Goal: Find specific page/section: Find specific page/section

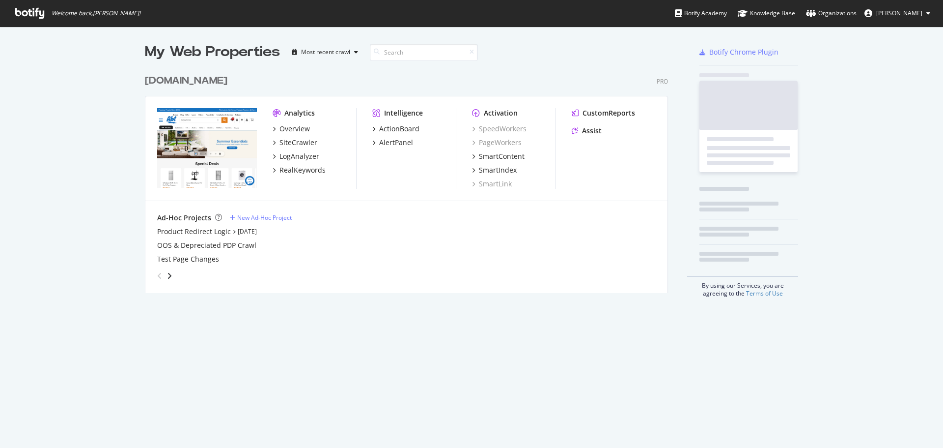
scroll to position [224, 524]
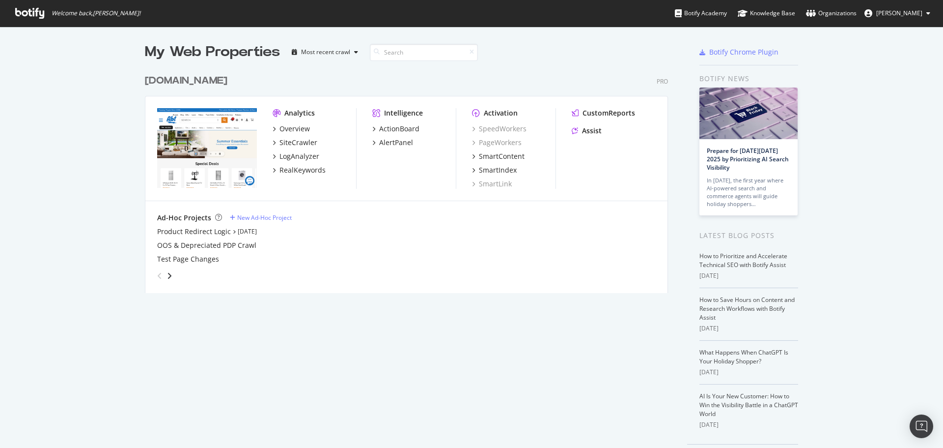
click at [207, 156] on img "grid" at bounding box center [207, 148] width 100 height 80
click at [207, 130] on img "grid" at bounding box center [207, 148] width 100 height 80
click at [178, 81] on div "[DOMAIN_NAME]" at bounding box center [186, 81] width 83 height 14
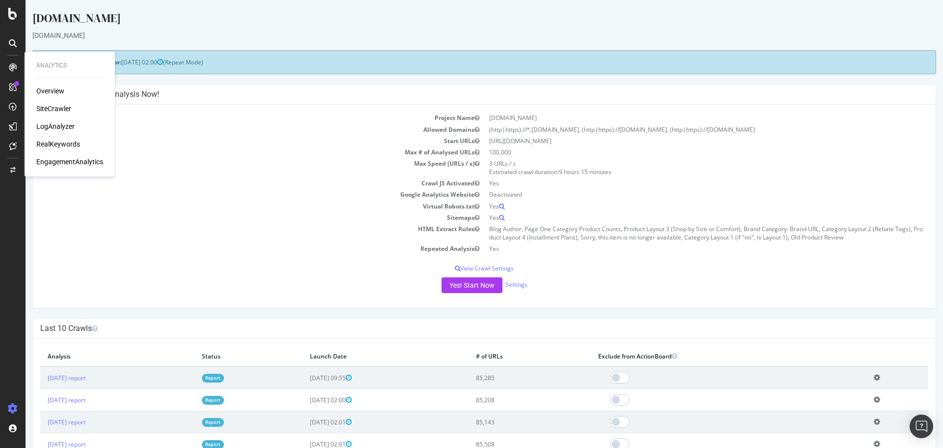
click at [54, 106] on div "SiteCrawler" at bounding box center [53, 109] width 35 height 10
